Goal: Information Seeking & Learning: Learn about a topic

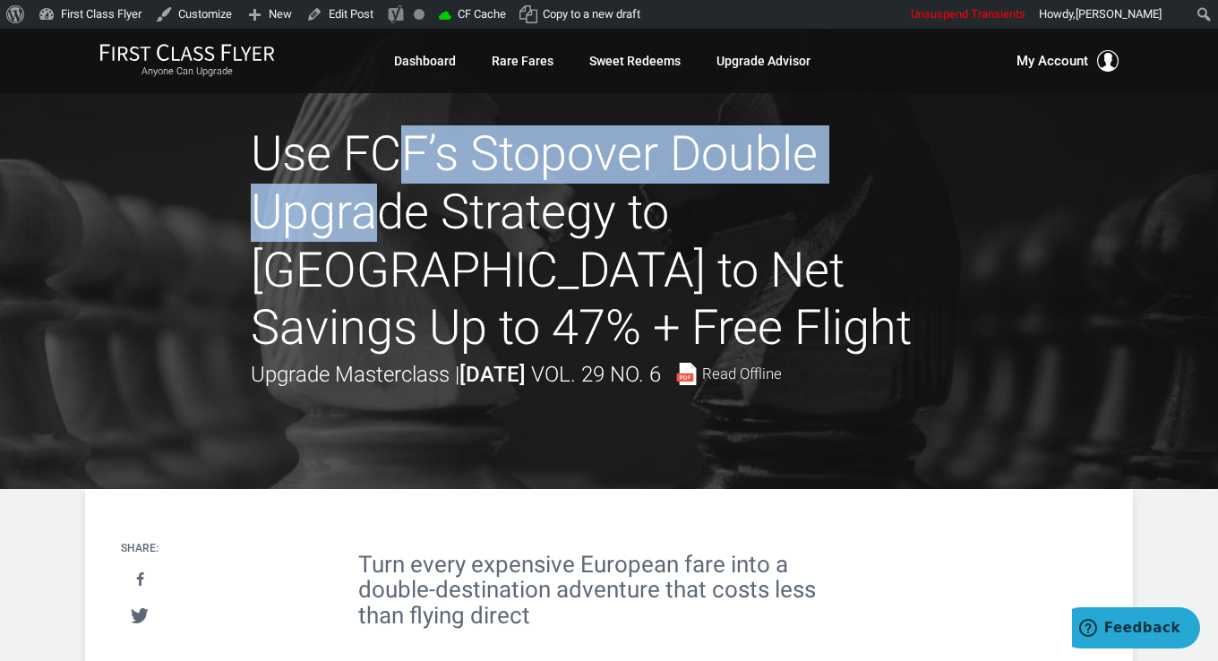
drag, startPoint x: 263, startPoint y: 159, endPoint x: 821, endPoint y: 172, distance: 558.3
click at [821, 172] on h1 "Use FCF’s Stopover Double Upgrade Strategy to [GEOGRAPHIC_DATA] to Net Savings …" at bounding box center [609, 241] width 717 height 232
drag, startPoint x: 821, startPoint y: 173, endPoint x: 775, endPoint y: 168, distance: 45.9
copy h1 "Use FCF’s Stopover Double"
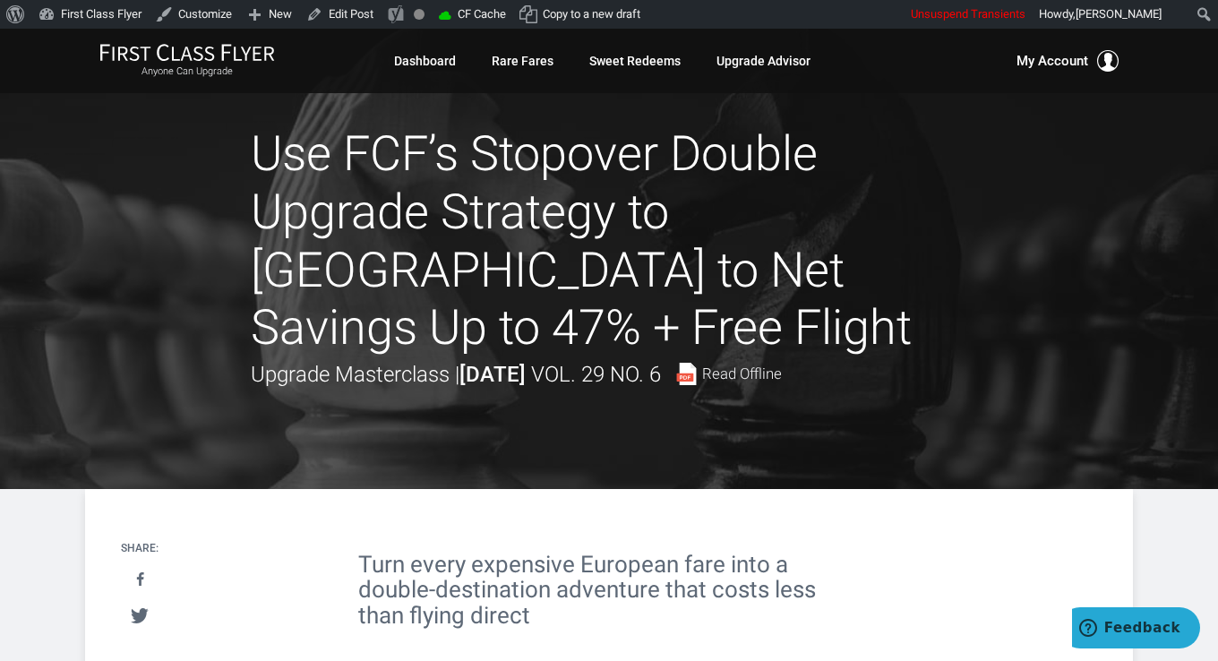
click at [889, 299] on h1 "Use FCF’s Stopover Double Upgrade Strategy to Europe to Net Savings Up to 47% +…" at bounding box center [609, 241] width 717 height 232
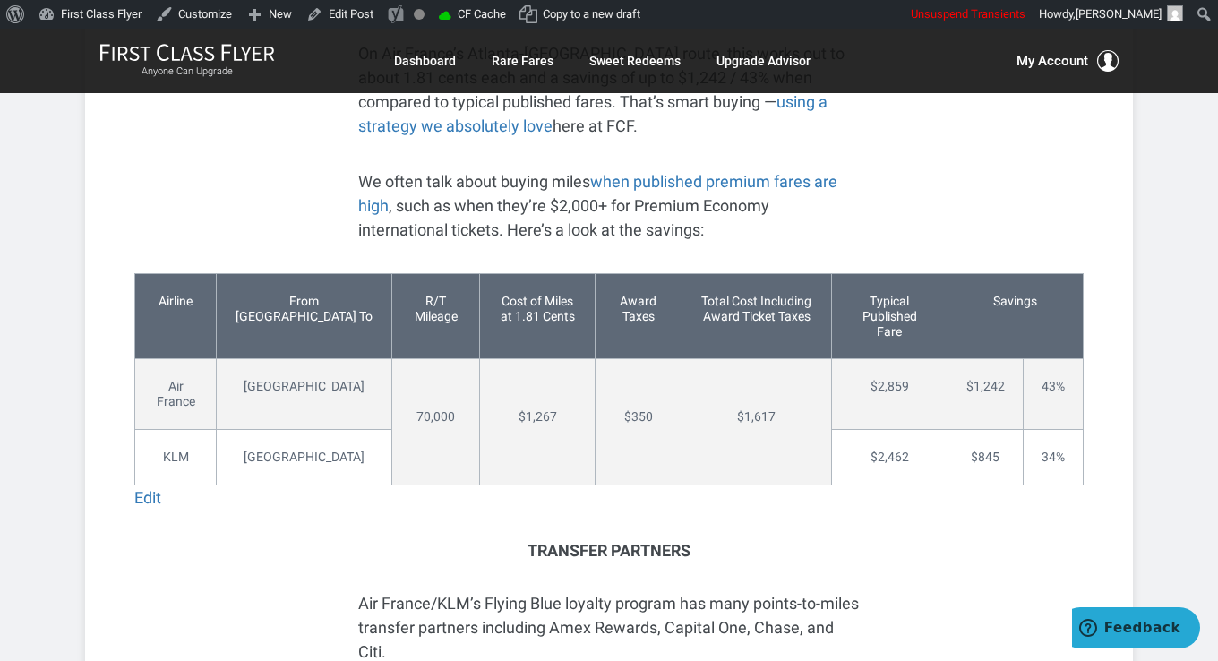
scroll to position [1971, 0]
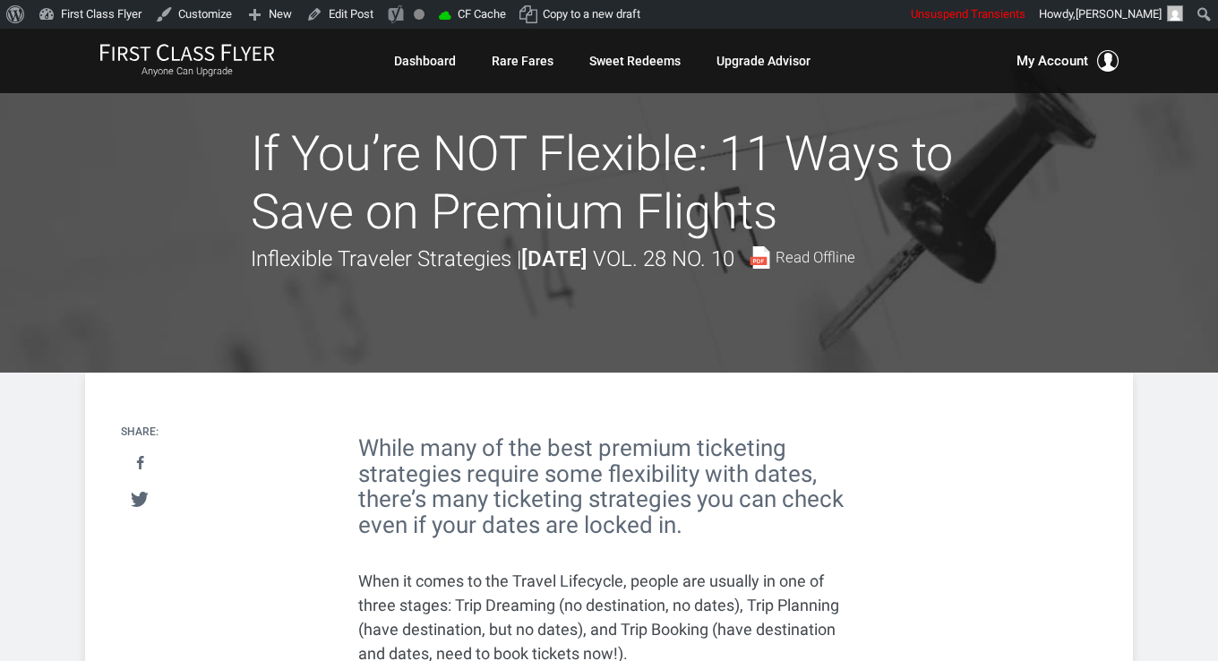
click at [265, 138] on h1 "If You’re NOT Flexible: 11 Ways to Save on Premium Flights" at bounding box center [609, 183] width 717 height 116
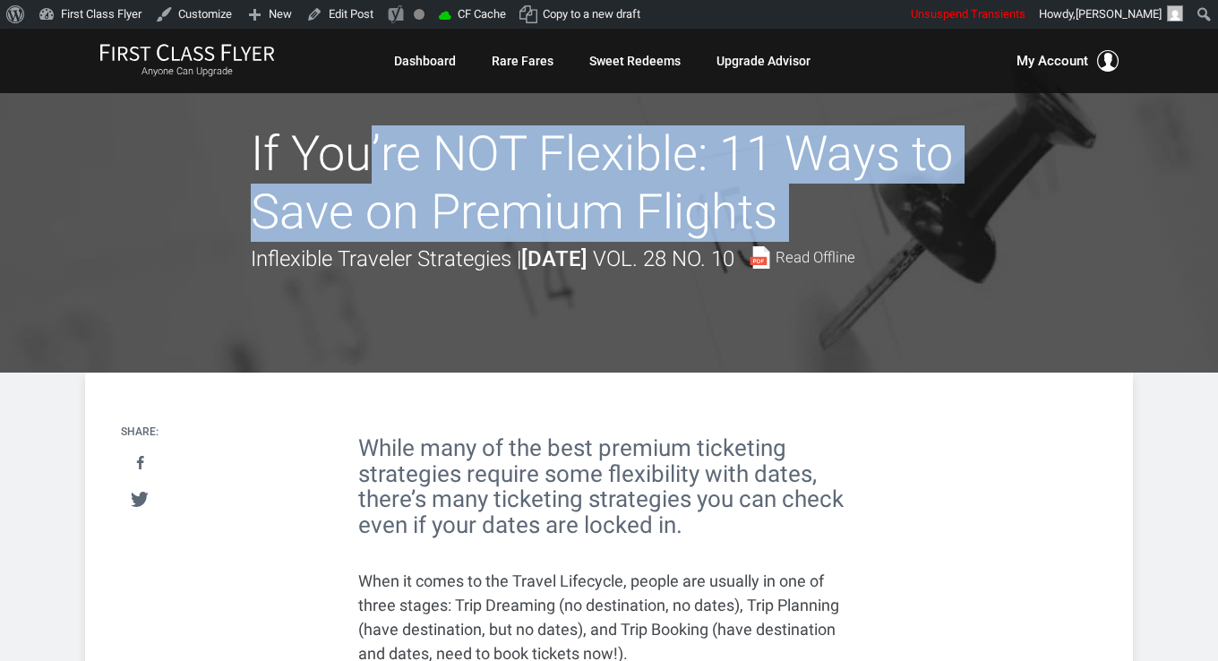
click at [265, 138] on h1 "If You’re NOT Flexible: 11 Ways to Save on Premium Flights" at bounding box center [609, 183] width 717 height 116
drag, startPoint x: 265, startPoint y: 138, endPoint x: 268, endPoint y: 154, distance: 16.3
click at [268, 154] on h1 "If You’re NOT Flexible: 11 Ways to Save on Premium Flights" at bounding box center [609, 183] width 717 height 116
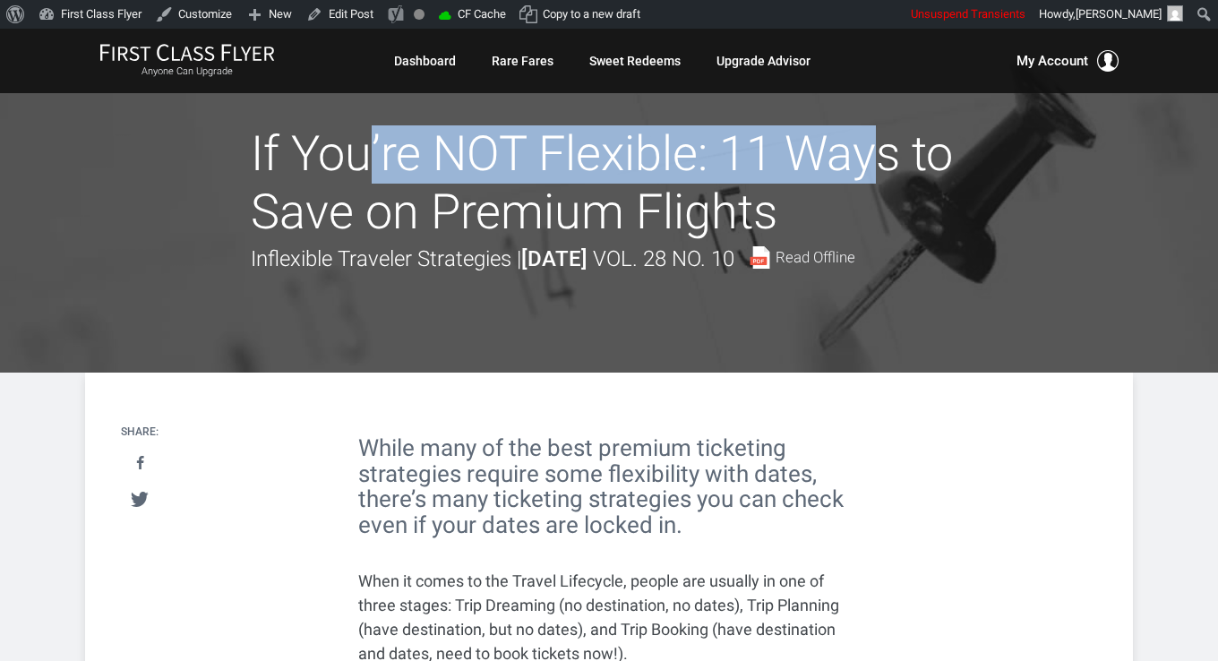
drag, startPoint x: 722, startPoint y: 156, endPoint x: 254, endPoint y: 150, distance: 468.6
click at [254, 150] on h1 "If You’re NOT Flexible: 11 Ways to Save on Premium Flights" at bounding box center [609, 183] width 717 height 116
copy h1 "If You’re NOT Flexible:"
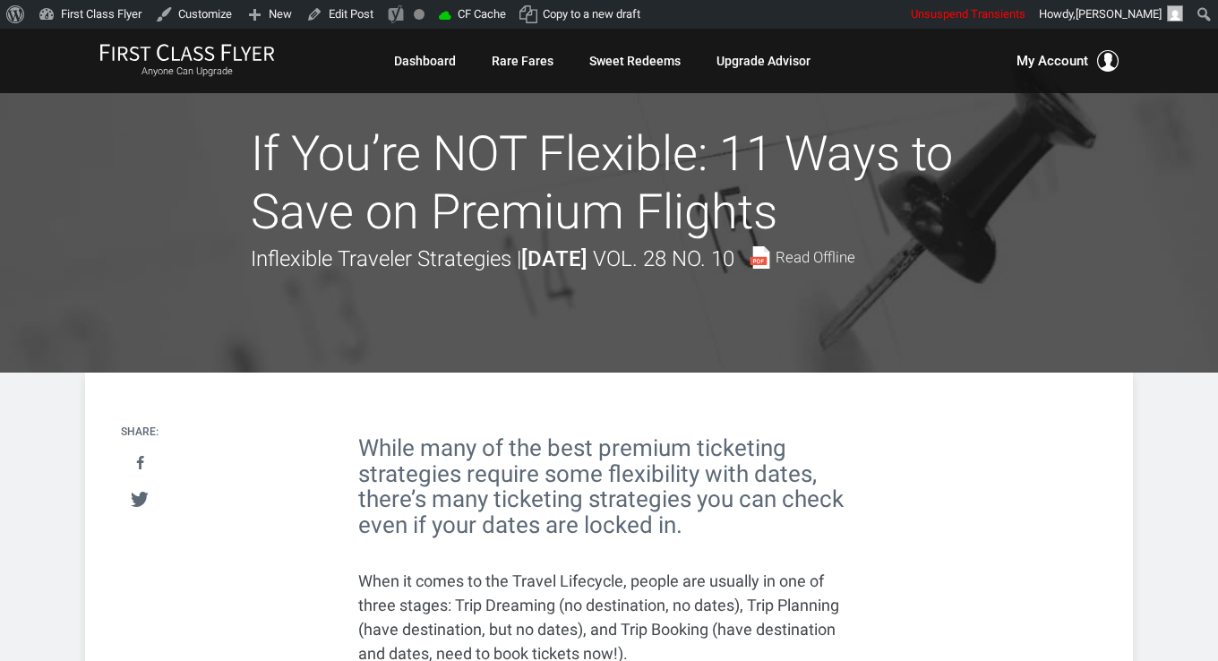
click at [835, 321] on div at bounding box center [609, 201] width 1218 height 344
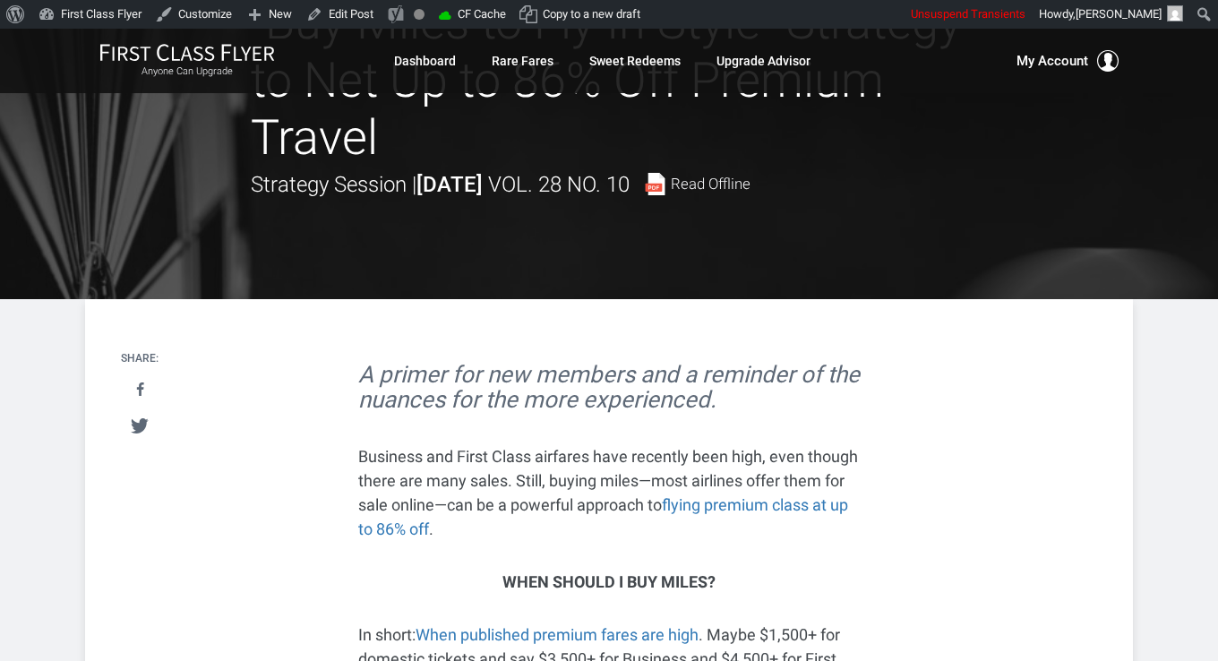
scroll to position [269, 0]
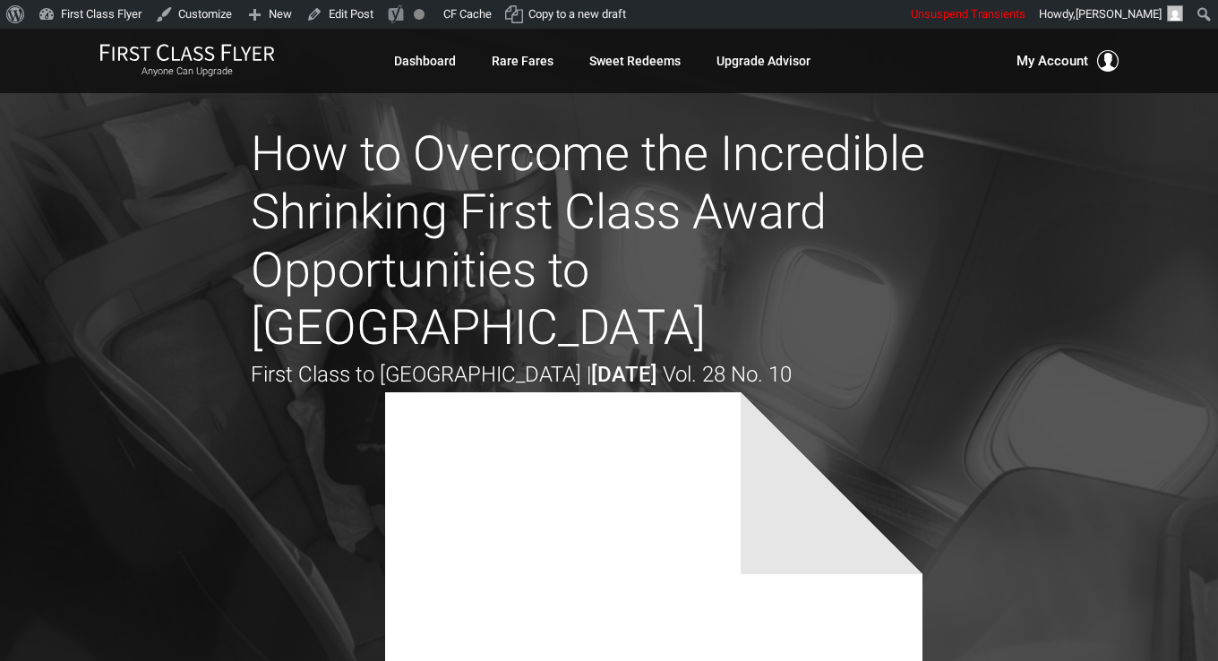
click at [547, 182] on h1 "How to Overcome the Incredible Shrinking First Class Award Opportunities to [GE…" at bounding box center [609, 241] width 717 height 232
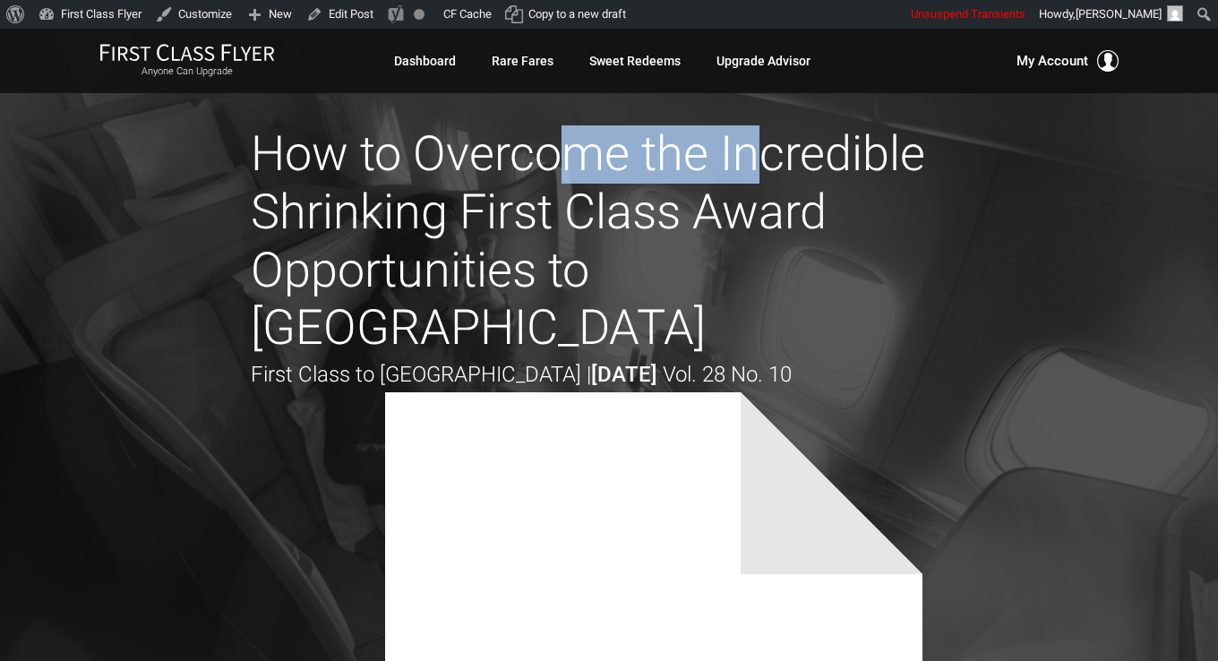
click at [547, 182] on h1 "How to Overcome the Incredible Shrinking First Class Award Opportunities to [GE…" at bounding box center [609, 241] width 717 height 232
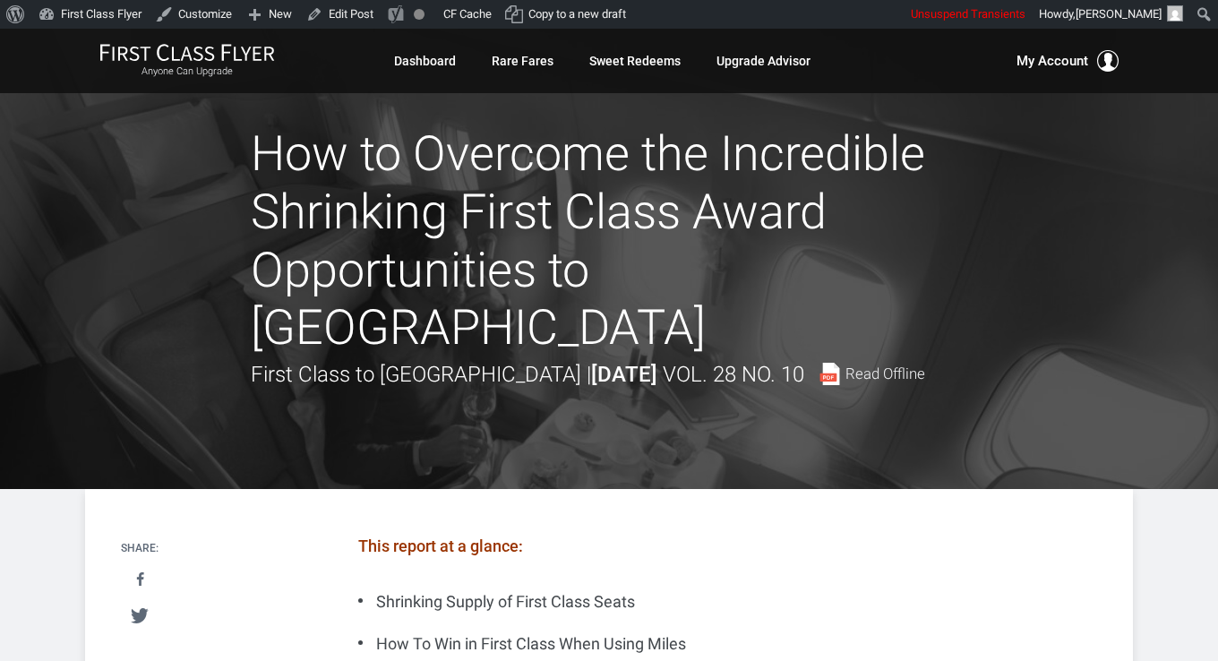
click at [287, 168] on h1 "How to Overcome the Incredible Shrinking First Class Award Opportunities to [GE…" at bounding box center [609, 241] width 717 height 232
click at [288, 166] on h1 "How to Overcome the Incredible Shrinking First Class Award Opportunities to [GE…" at bounding box center [609, 241] width 717 height 232
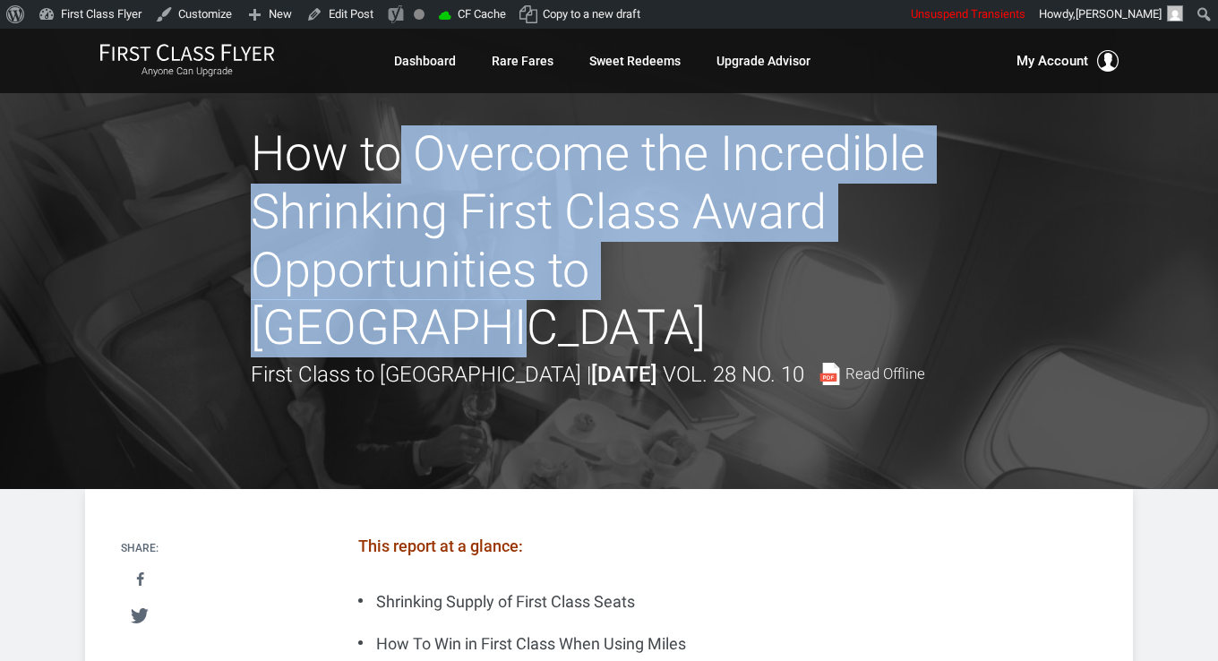
drag, startPoint x: 715, startPoint y: 269, endPoint x: 266, endPoint y: 151, distance: 464.2
click at [266, 151] on h1 "How to Overcome the Incredible Shrinking First Class Award Opportunities to Asia" at bounding box center [609, 241] width 717 height 232
copy h1 "How to Overcome the Incredible Shrinking First Class Award Opportunities to Asia"
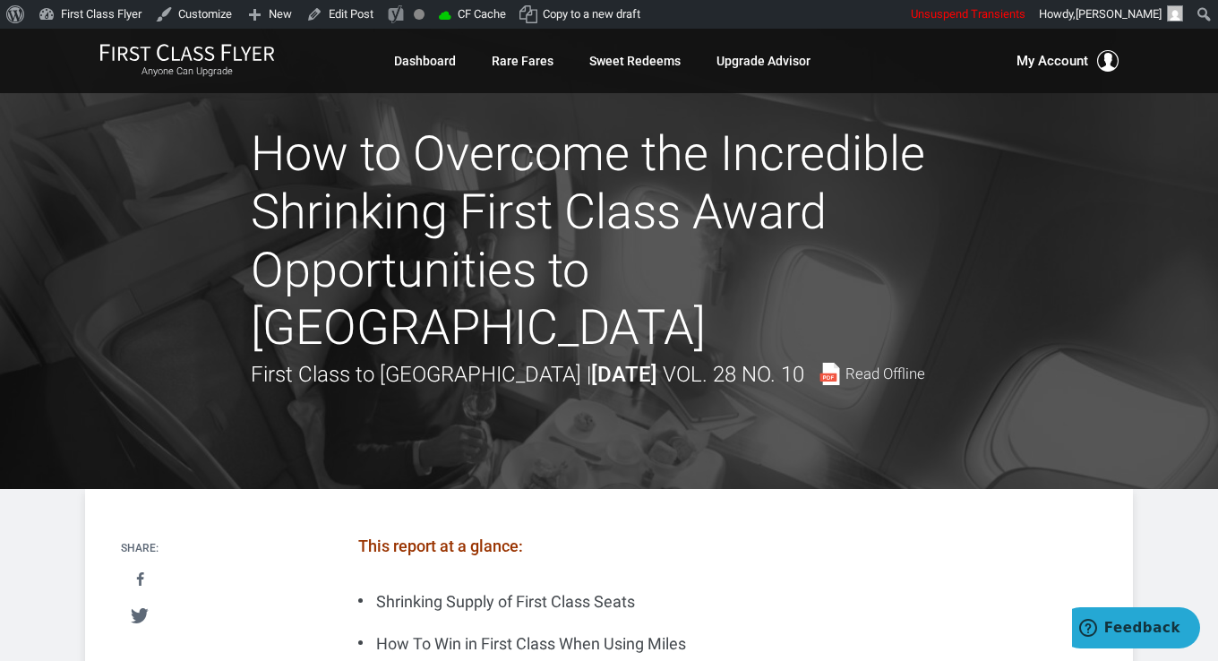
click at [1048, 308] on div at bounding box center [609, 259] width 1218 height 461
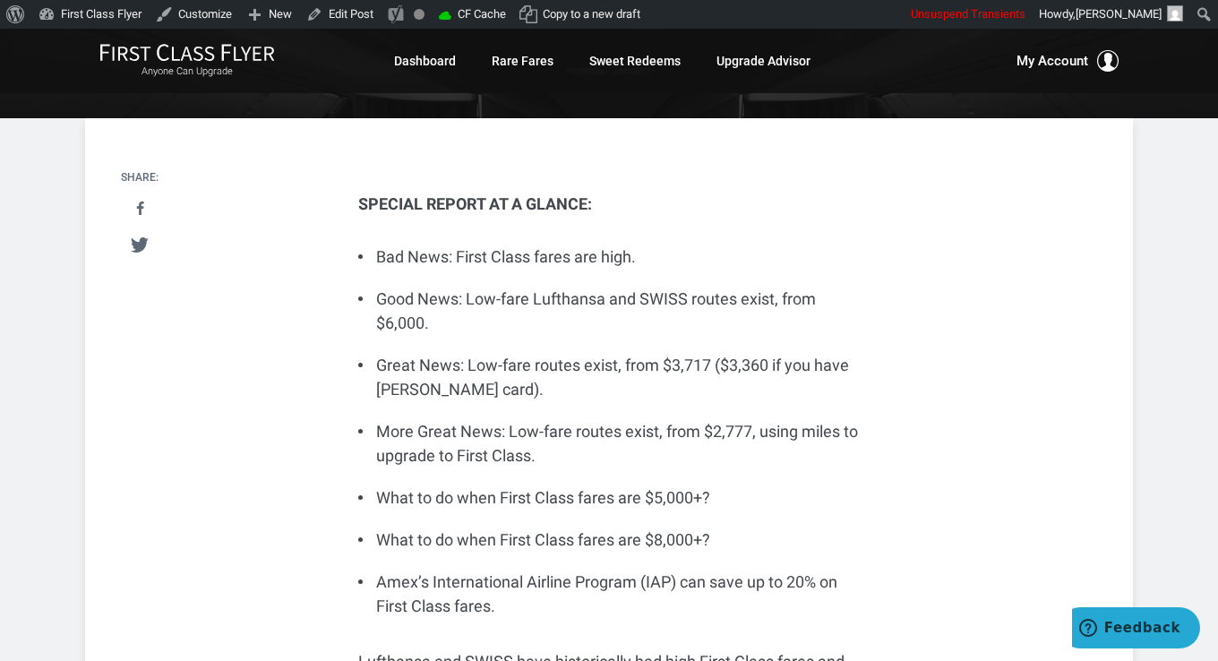
scroll to position [269, 0]
